Goal: Task Accomplishment & Management: Manage account settings

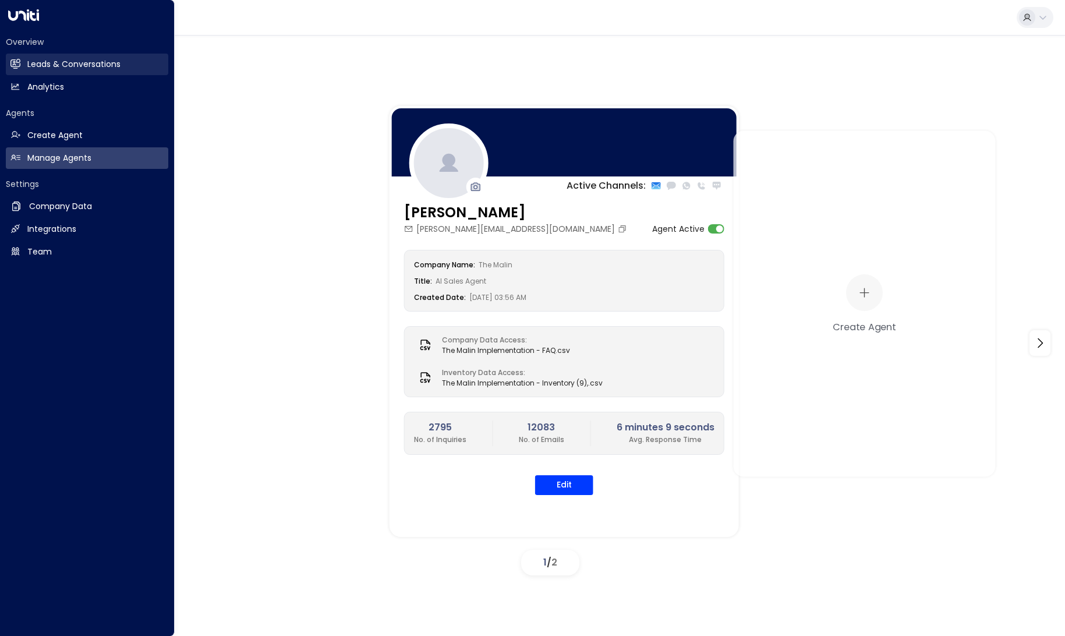
click at [12, 66] on icon at bounding box center [15, 63] width 9 height 7
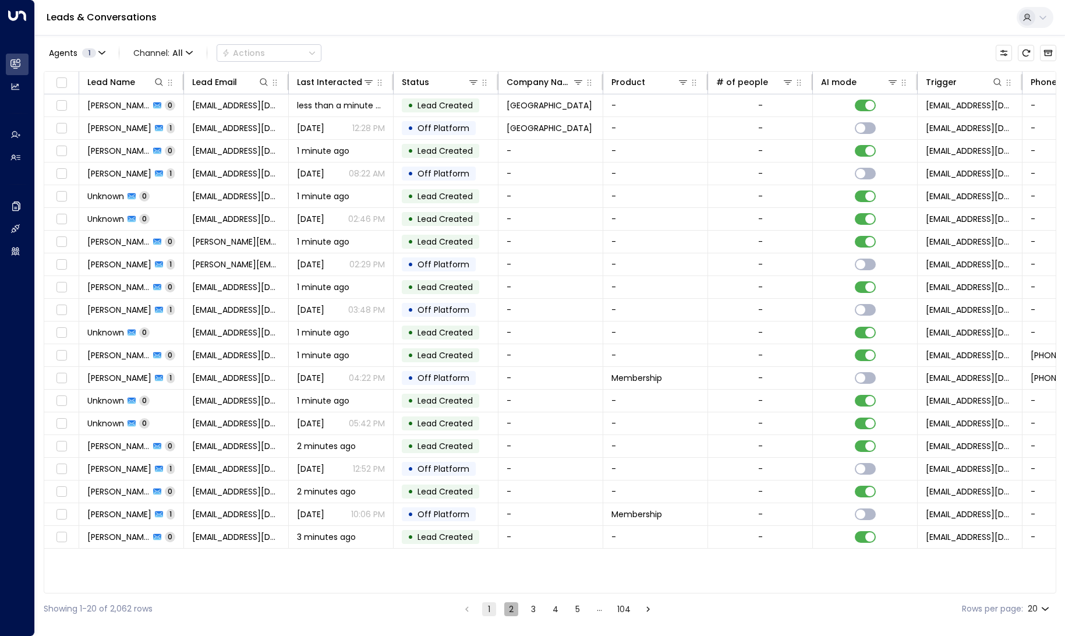
click at [516, 608] on button "2" at bounding box center [511, 609] width 14 height 14
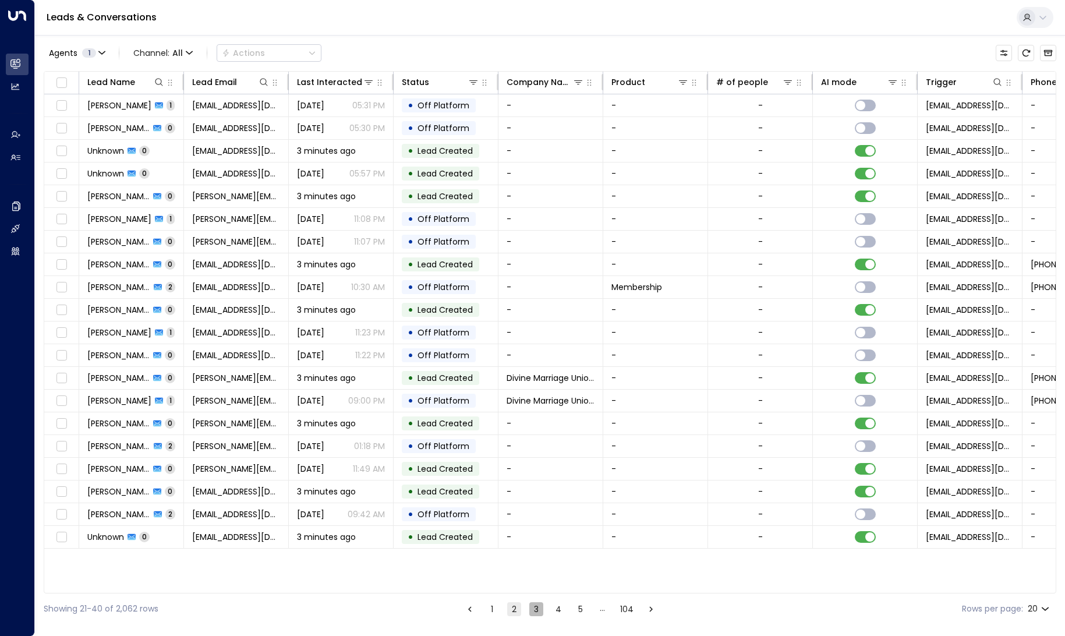
click at [530, 609] on button "3" at bounding box center [536, 609] width 14 height 14
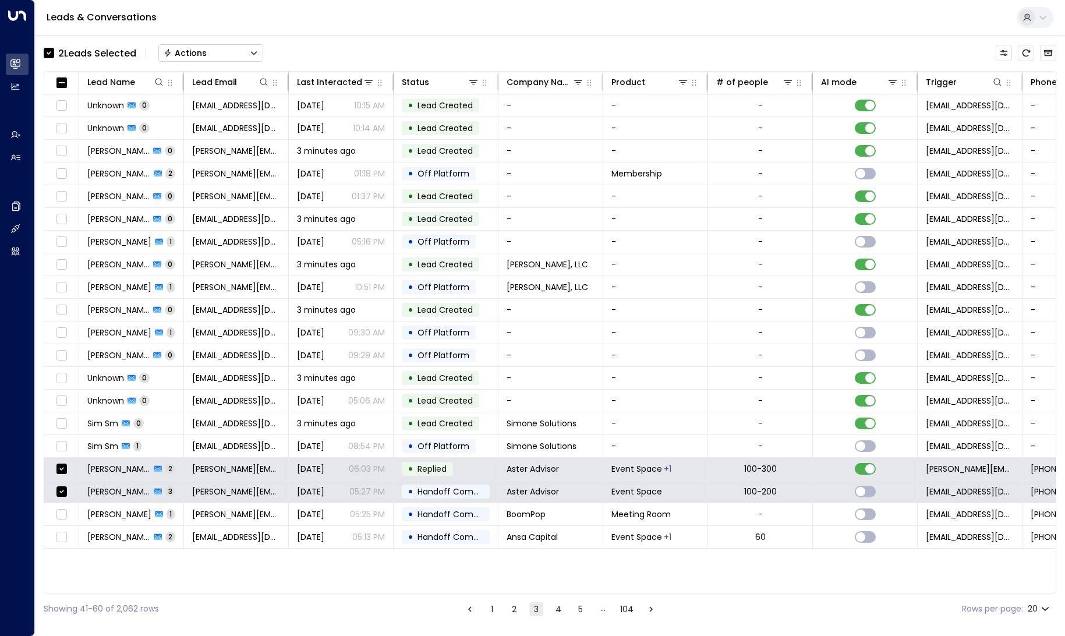
click at [215, 50] on button "Actions" at bounding box center [210, 52] width 105 height 17
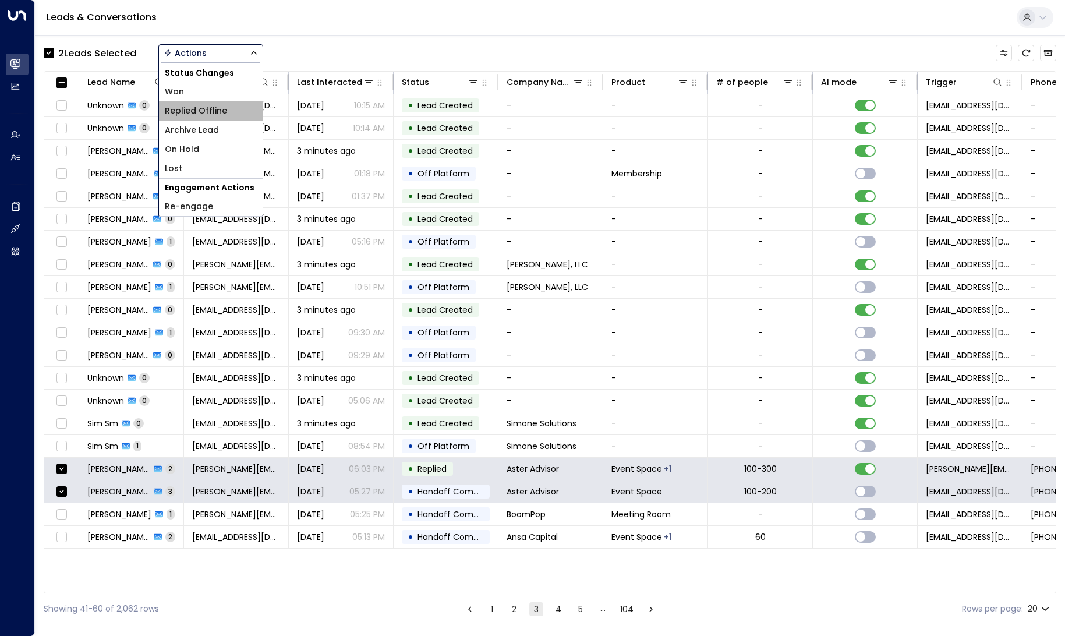
click at [220, 111] on span "Replied Offline" at bounding box center [196, 111] width 62 height 12
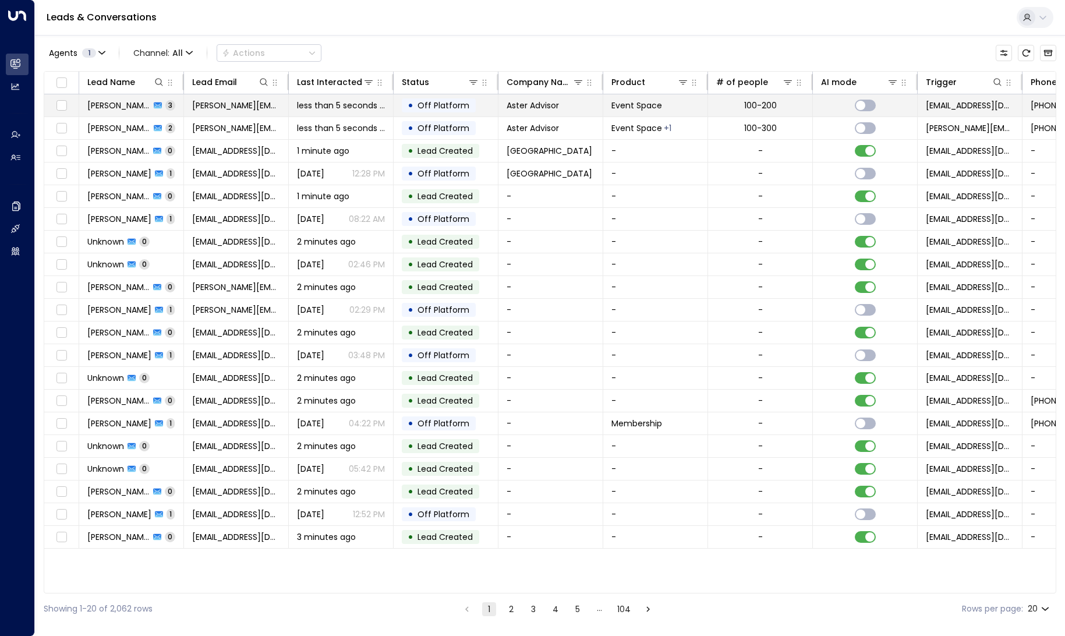
click at [136, 105] on span "[PERSON_NAME]" at bounding box center [118, 106] width 63 height 12
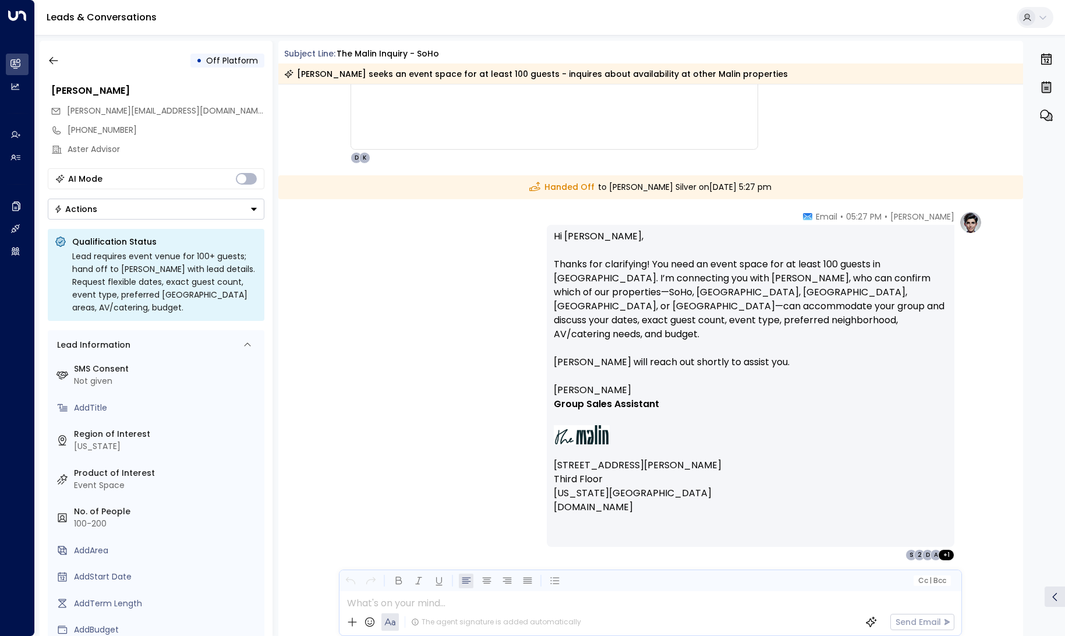
scroll to position [1418, 0]
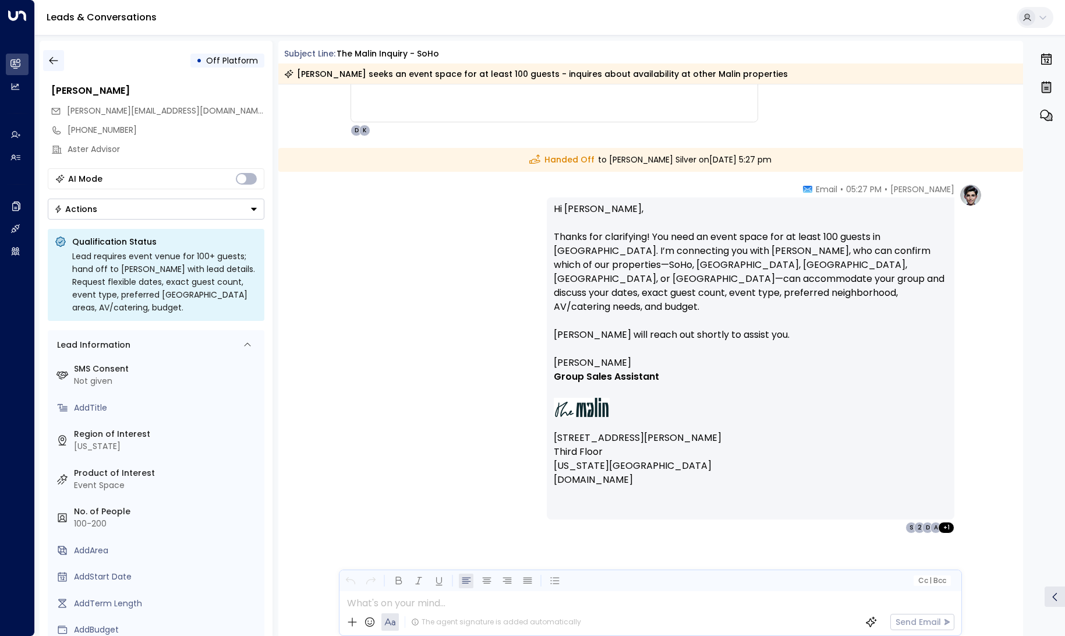
click at [49, 56] on icon "button" at bounding box center [54, 61] width 12 height 12
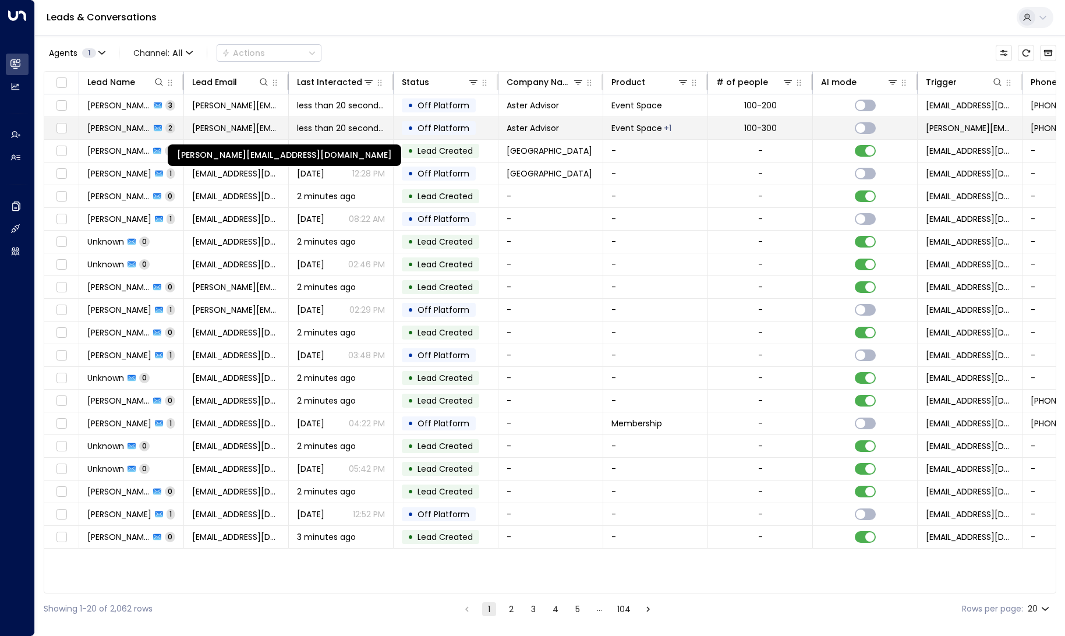
click at [217, 126] on span "[PERSON_NAME][EMAIL_ADDRESS][DOMAIN_NAME]" at bounding box center [236, 128] width 88 height 12
